Goal: Task Accomplishment & Management: Manage account settings

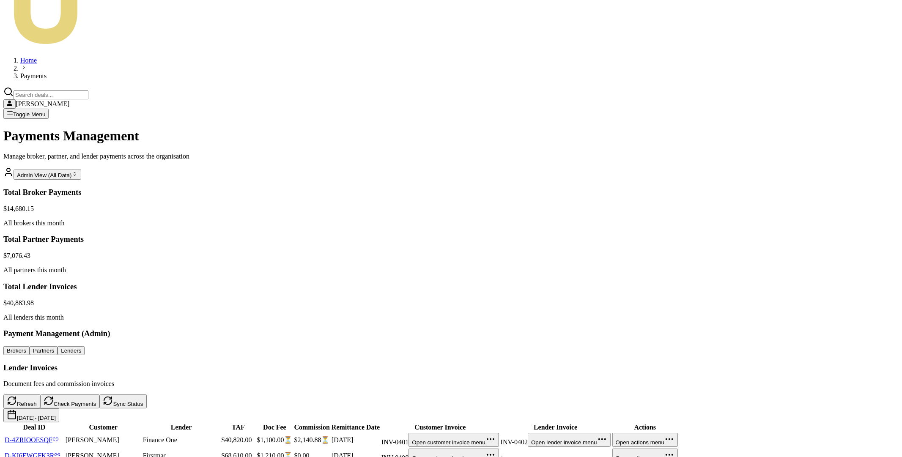
scroll to position [164, 0]
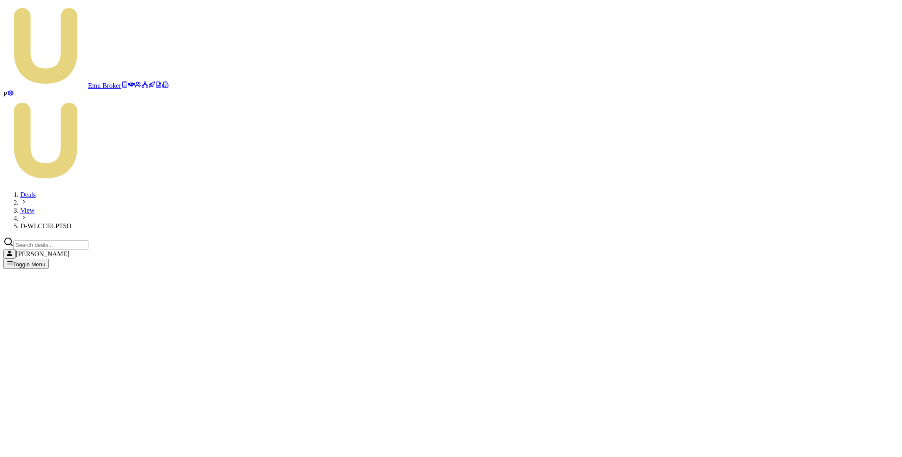
click at [71, 222] on span "D-WLCCELPT5O" at bounding box center [45, 225] width 51 height 7
copy span "D-WLCCELPT5O"
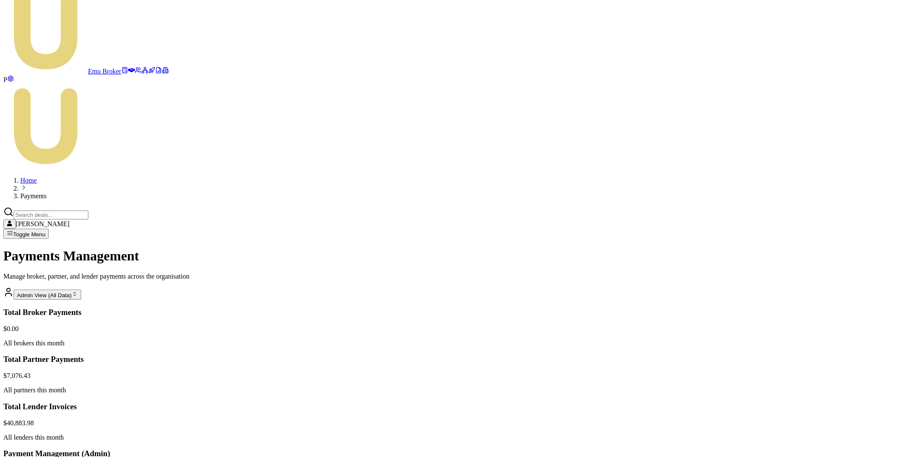
click at [849, 351] on html "Emu Broker P Home Payments [PERSON_NAME] Toggle Menu Payments Management Manage…" at bounding box center [451, 355] width 902 height 739
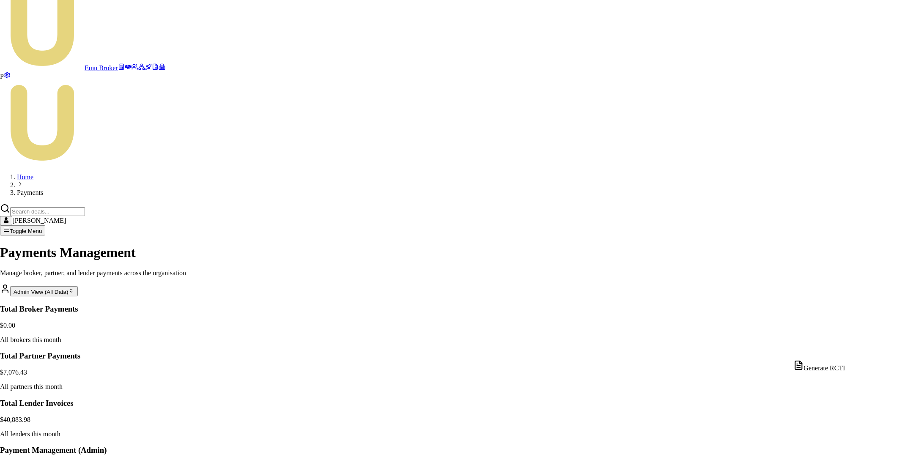
scroll to position [9, 0]
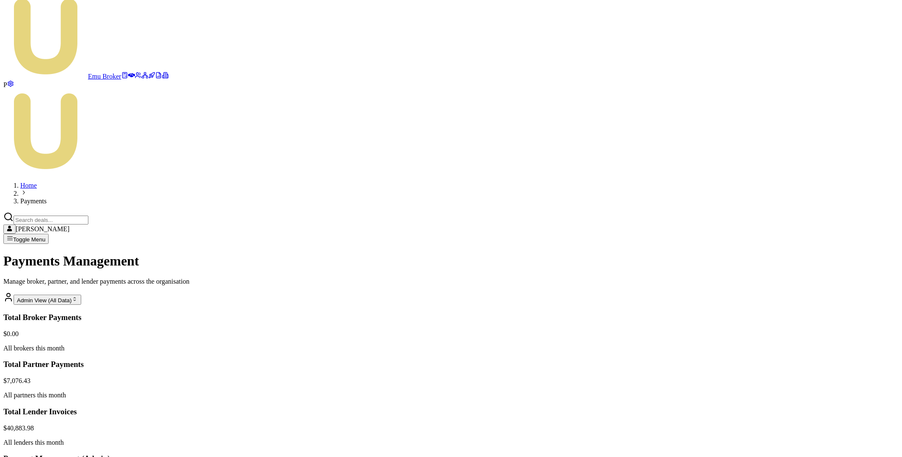
click at [849, 356] on html "Emu Broker P Home Payments [PERSON_NAME] Toggle Menu Payments Management Manage…" at bounding box center [451, 360] width 902 height 739
click at [847, 357] on html "Emu Broker P Home Payments [PERSON_NAME] Toggle Menu Payments Management Manage…" at bounding box center [451, 360] width 902 height 739
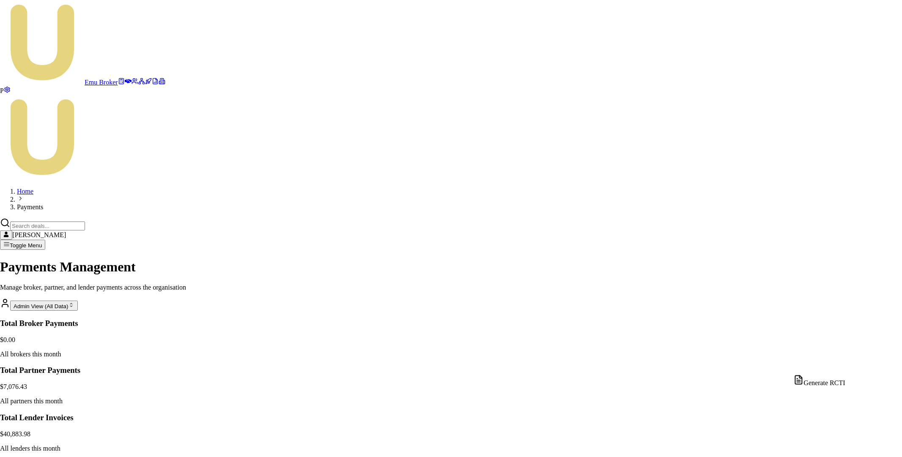
click at [849, 364] on html "Emu Broker P Home Payments [PERSON_NAME] Toggle Menu Payments Management Manage…" at bounding box center [451, 368] width 902 height 736
click at [850, 366] on html "Emu Broker P Home Payments [PERSON_NAME] Toggle Menu Payments Management Manage…" at bounding box center [451, 368] width 902 height 736
click at [851, 367] on html "Emu Broker P Home Payments [PERSON_NAME] Toggle Menu Payments Management Manage…" at bounding box center [451, 368] width 902 height 736
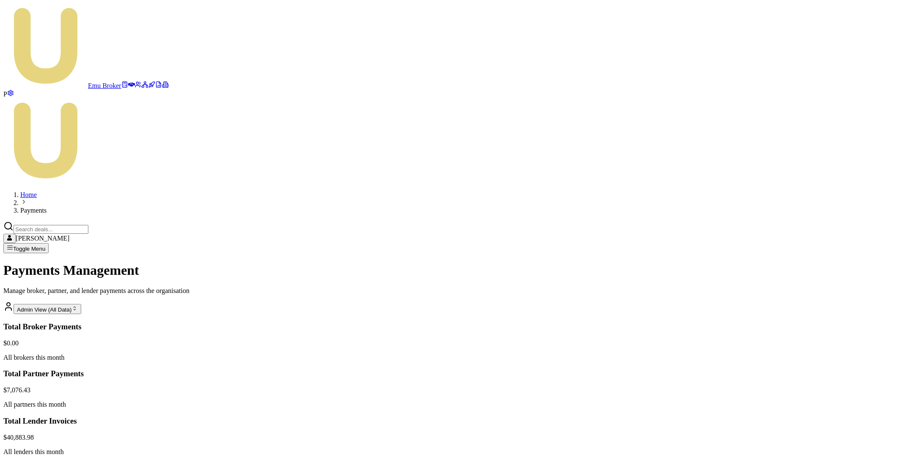
click at [851, 367] on html "Emu Broker P Home Payments [PERSON_NAME] Toggle Menu Payments Management Manage…" at bounding box center [451, 369] width 902 height 739
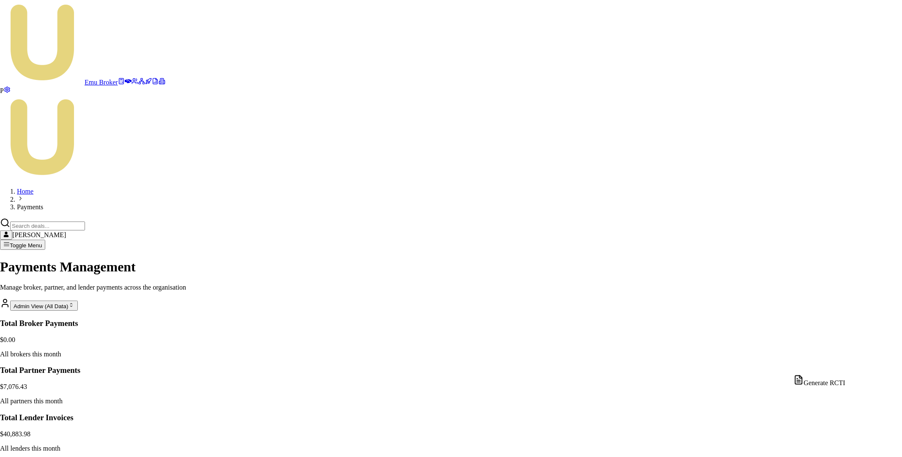
click at [848, 367] on html "Emu Broker P Home Payments [PERSON_NAME] Toggle Menu Payments Management Manage…" at bounding box center [451, 368] width 902 height 736
click at [850, 347] on html "Emu Broker P Home Payments [PERSON_NAME] Toggle Menu Payments Management Manage…" at bounding box center [451, 368] width 902 height 736
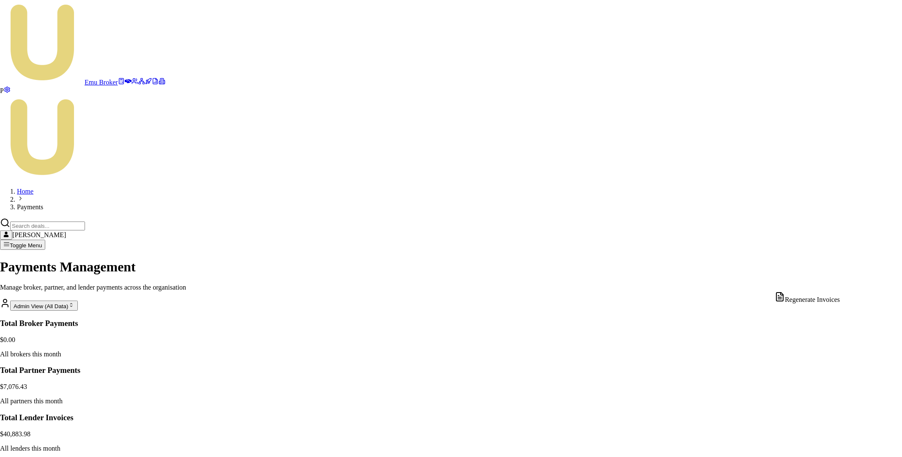
click at [846, 285] on html "Emu Broker P Home Payments [PERSON_NAME] Toggle Menu Payments Management Manage…" at bounding box center [451, 430] width 902 height 861
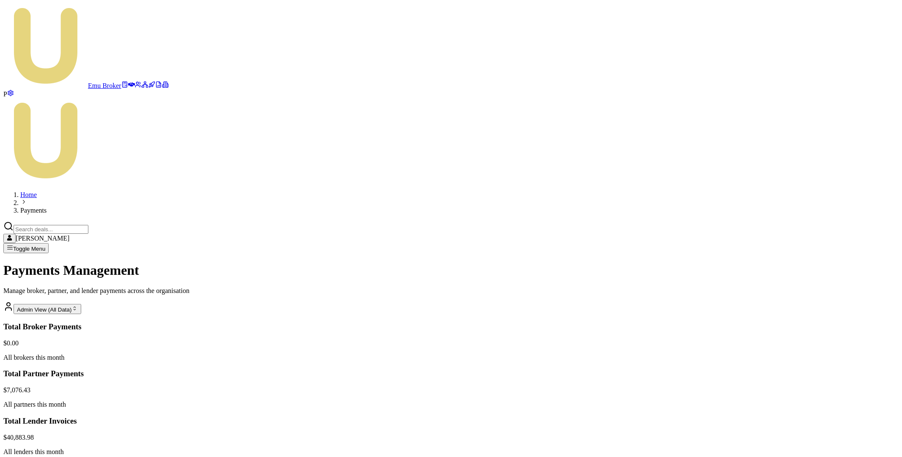
click at [846, 285] on html "Emu Broker P Home Payments [PERSON_NAME] Toggle Menu Payments Management Manage…" at bounding box center [451, 432] width 902 height 865
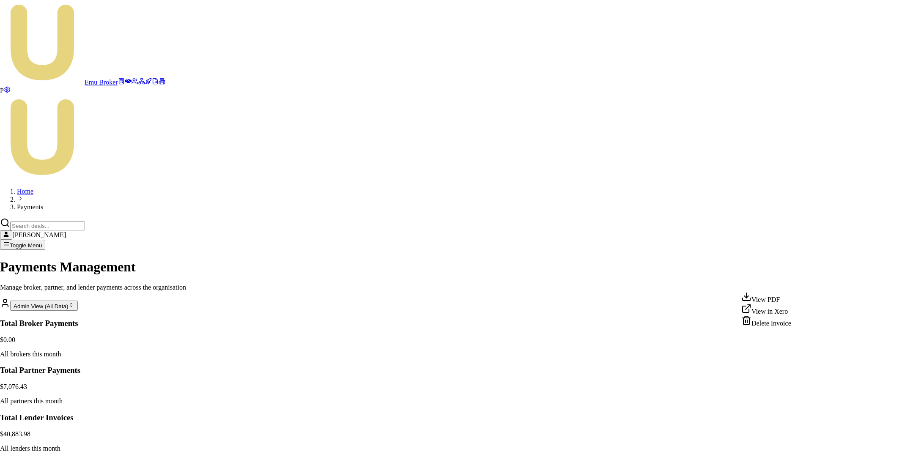
click at [796, 285] on html "Emu Broker P Home Payments [PERSON_NAME] Toggle Menu Payments Management Manage…" at bounding box center [451, 430] width 902 height 861
click at [797, 283] on html "Emu Broker P Home Payments [PERSON_NAME] Toggle Menu Payments Management Manage…" at bounding box center [451, 430] width 902 height 861
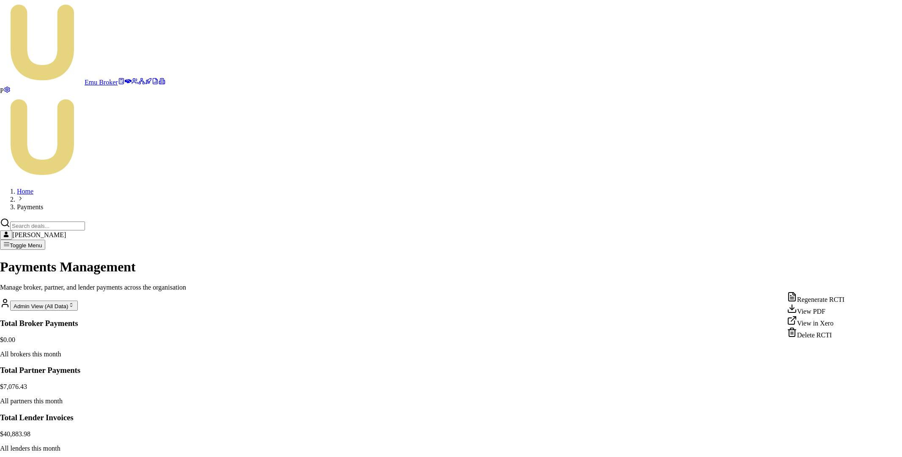
click at [850, 283] on html "Emu Broker P Home Payments Matt Leeburn Toggle Menu Payments Management Manage …" at bounding box center [451, 368] width 902 height 736
click at [594, 189] on html "Emu Broker P Home Payments Matt Leeburn Toggle Menu Payments Management Manage …" at bounding box center [451, 368] width 902 height 736
click at [849, 367] on html "Emu Broker P Home Payments Matt Leeburn Toggle Menu Payments Management Manage …" at bounding box center [451, 368] width 902 height 736
click at [832, 380] on div "Generate RCTI" at bounding box center [819, 381] width 52 height 12
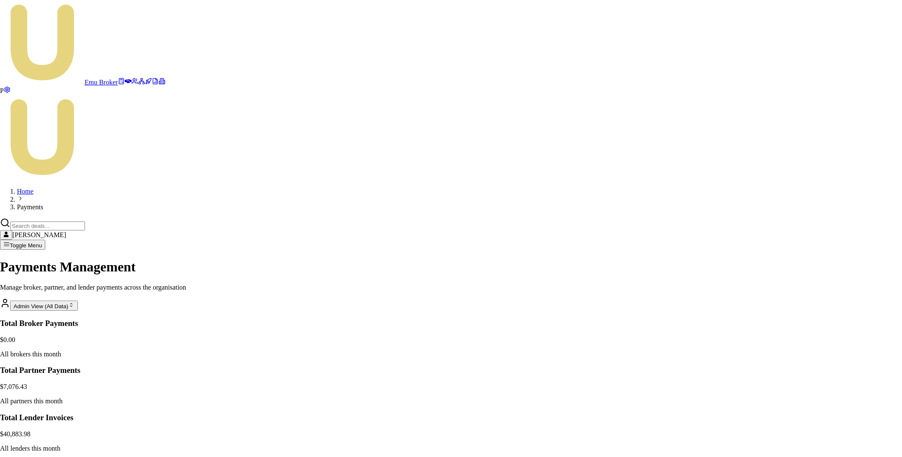
type input "2025-08-09"
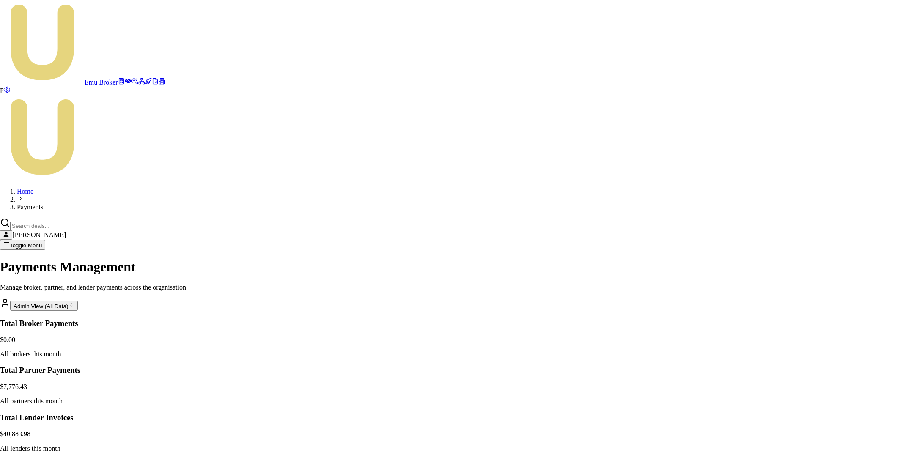
type input "2025-08-09"
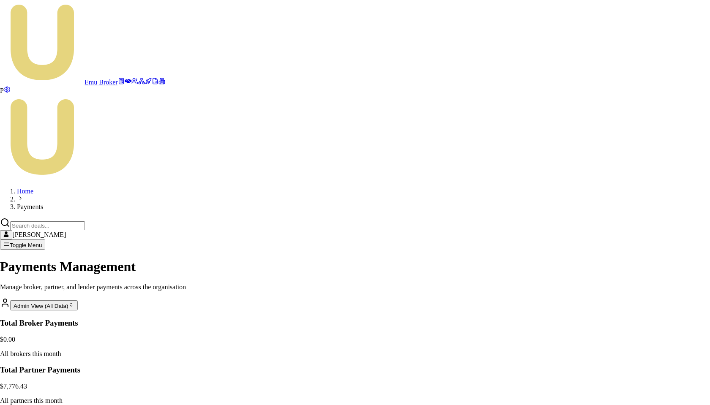
type input "2025-08-09"
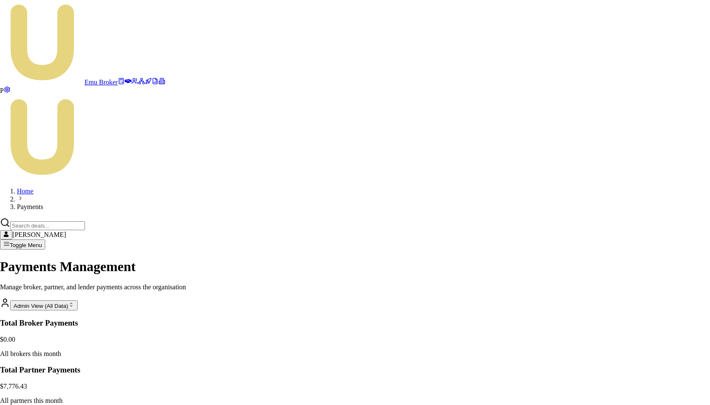
drag, startPoint x: 272, startPoint y: 164, endPoint x: 431, endPoint y: 230, distance: 172.1
copy div "Generate Payment Run Find eligible deals and create draft invoices for review. …"
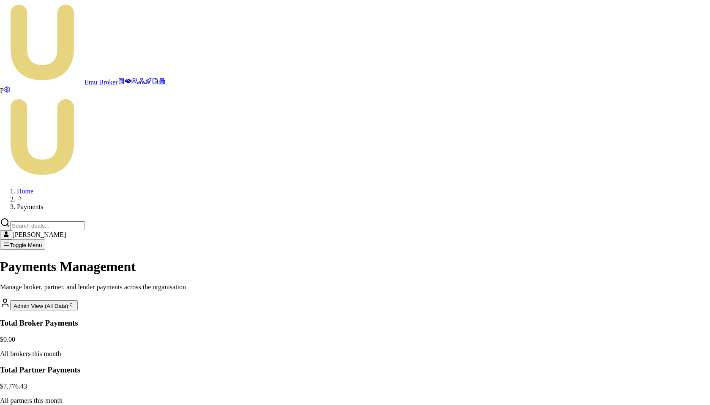
type input "[DATE]"
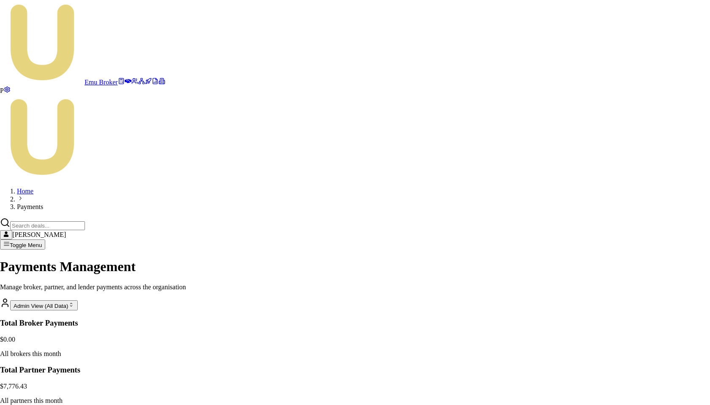
type input "2025-08-09"
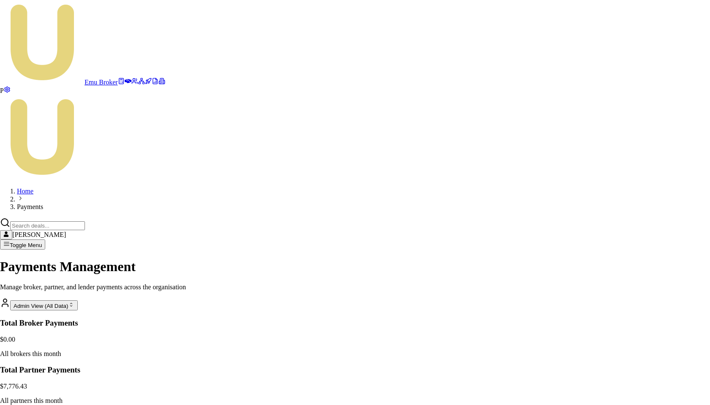
type input "[DATE]"
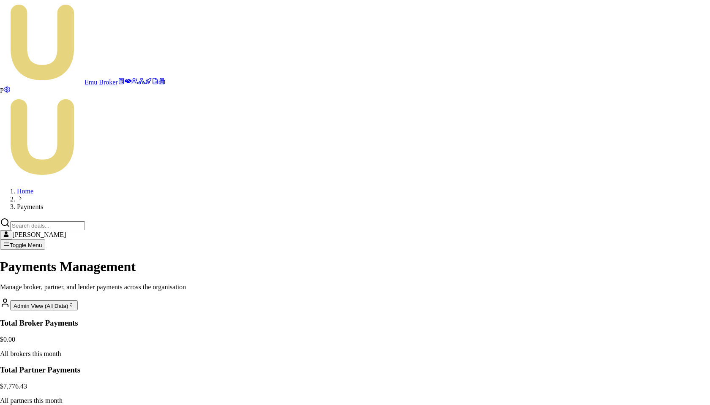
type input "[DATE]"
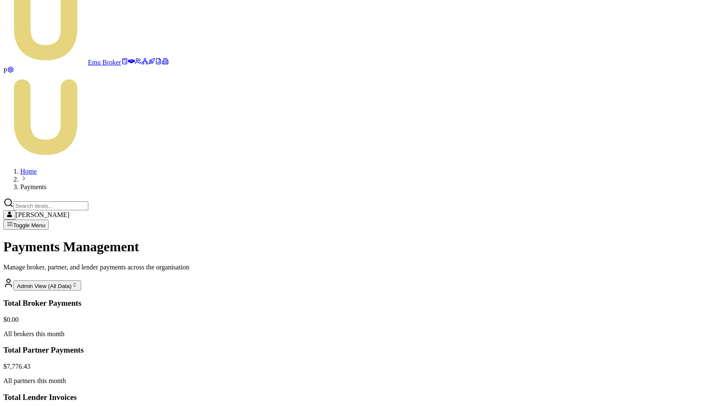
scroll to position [27, 0]
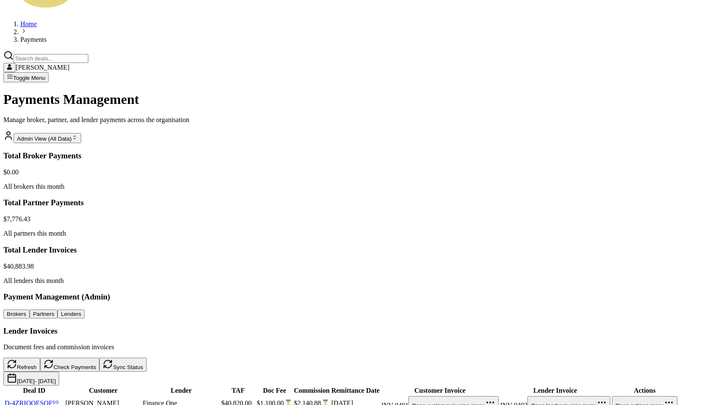
scroll to position [187, 0]
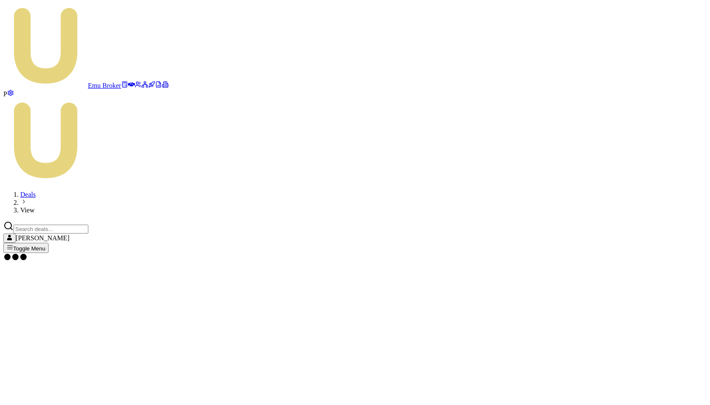
click at [12, 98] on link at bounding box center [10, 93] width 7 height 7
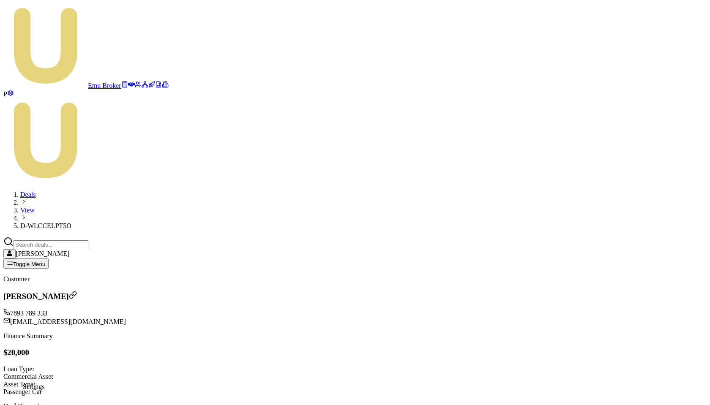
click at [11, 94] on circle at bounding box center [11, 93] width 2 height 2
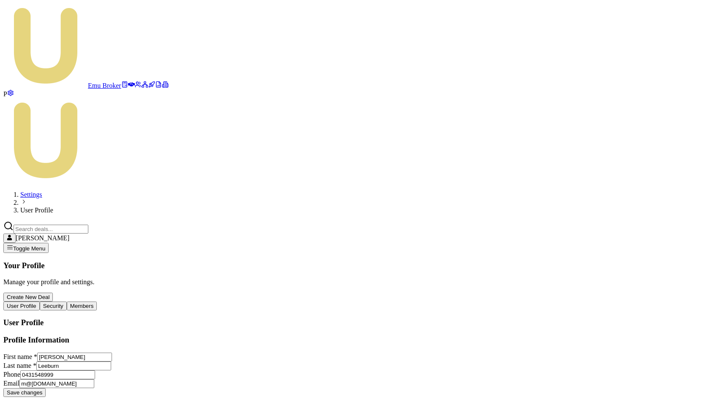
click at [97, 302] on button "Members" at bounding box center [82, 306] width 30 height 9
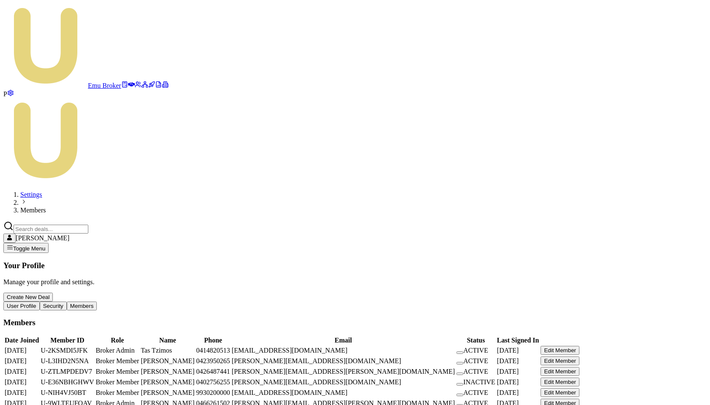
click at [580, 389] on button "Edit Member" at bounding box center [560, 393] width 39 height 9
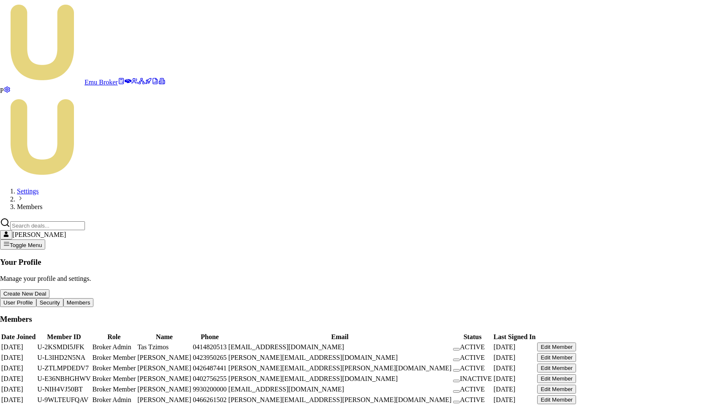
select select "BROKER_MEMBER"
select select "CONTRACTOR"
type input "[PERSON_NAME]"
type input "Burn"
type input "9930200000"
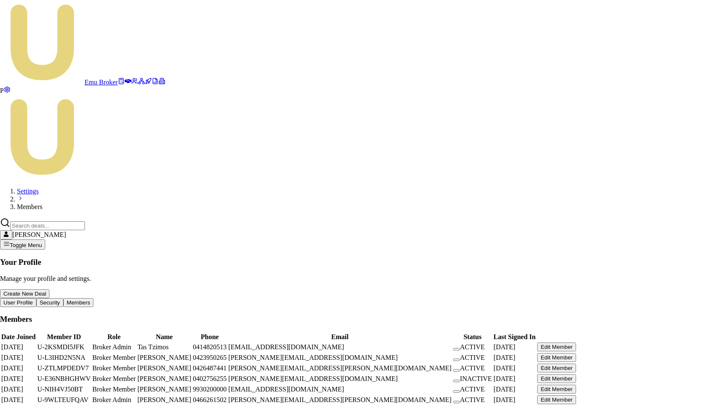
type input "[EMAIL_ADDRESS][DOMAIN_NAME]"
type input "80"
